Goal: Obtain resource: Obtain resource

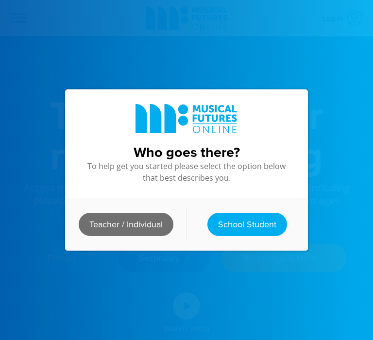
click at [143, 229] on link "Teacher / Individual" at bounding box center [126, 224] width 95 height 23
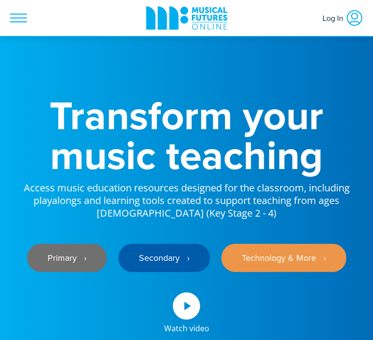
click at [71, 261] on link "Primary ‎‏‏‎ ‎ ›" at bounding box center [67, 258] width 80 height 28
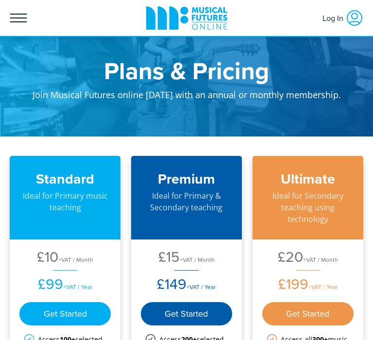
click at [20, 18] on icon at bounding box center [19, 18] width 18 height 18
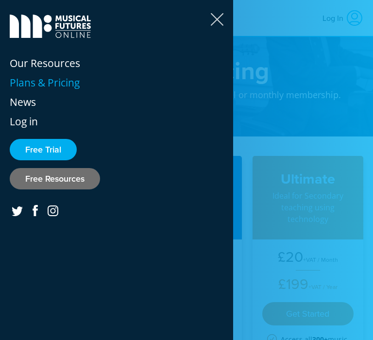
click at [45, 182] on link "Free Resources" at bounding box center [55, 178] width 90 height 21
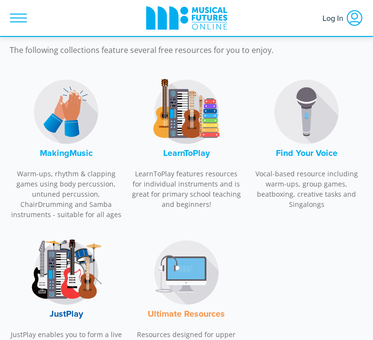
scroll to position [450, 0]
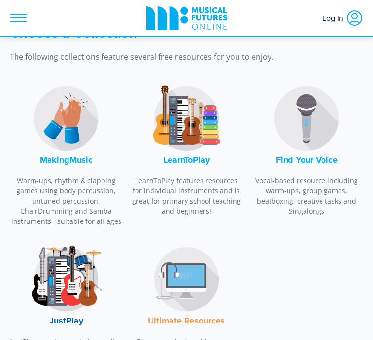
click at [194, 123] on img at bounding box center [186, 118] width 73 height 73
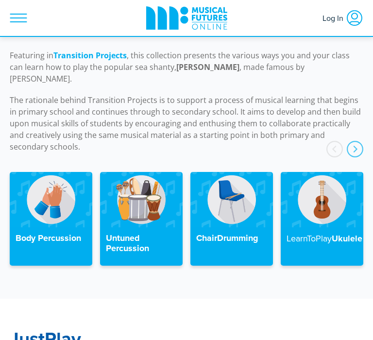
scroll to position [2853, 0]
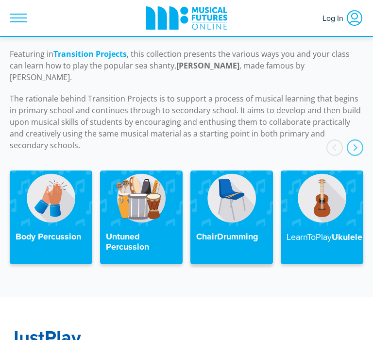
click at [245, 185] on img at bounding box center [232, 198] width 83 height 55
